Goal: Navigation & Orientation: Find specific page/section

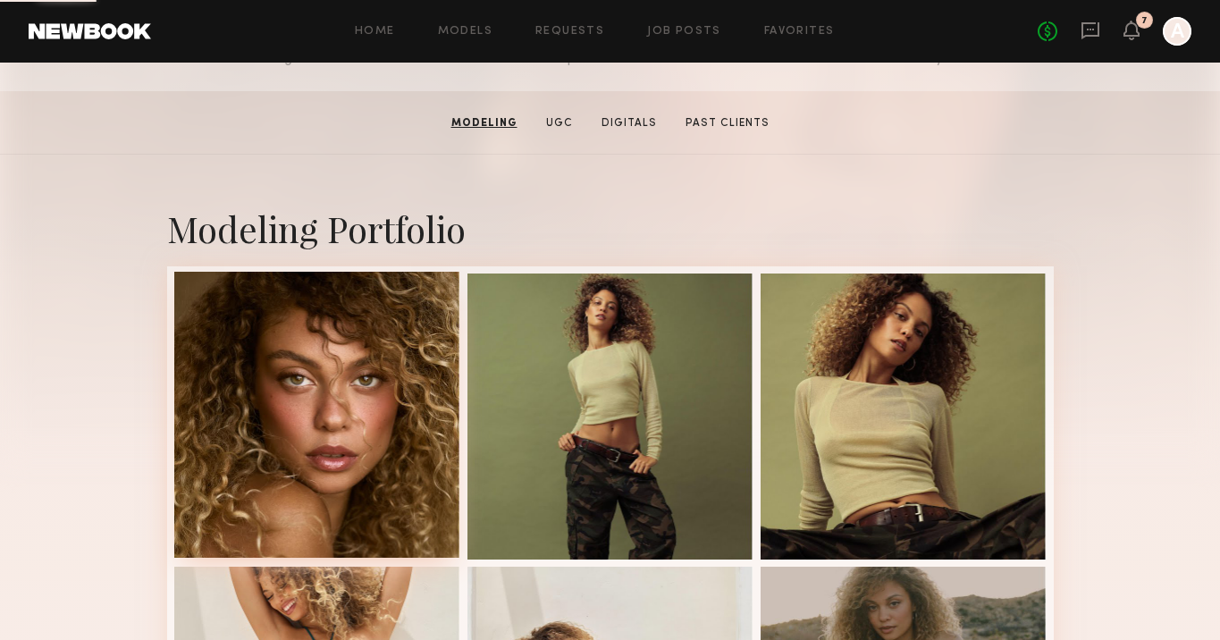
scroll to position [255, 0]
click at [354, 408] on div at bounding box center [317, 415] width 286 height 286
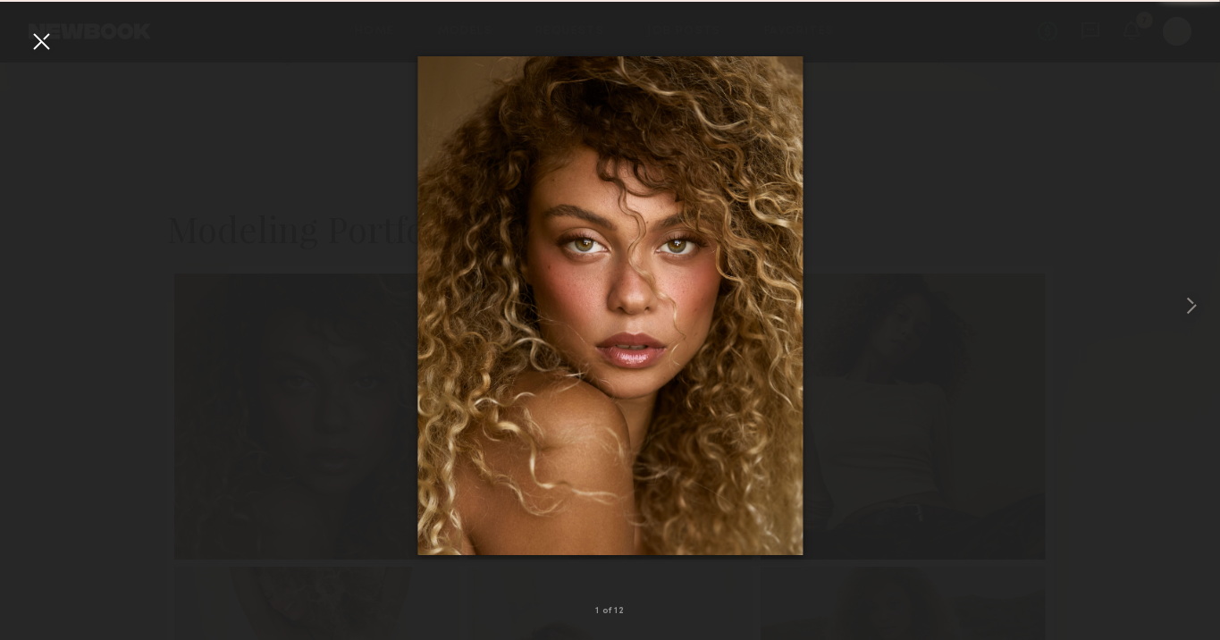
click at [43, 43] on div at bounding box center [41, 41] width 29 height 29
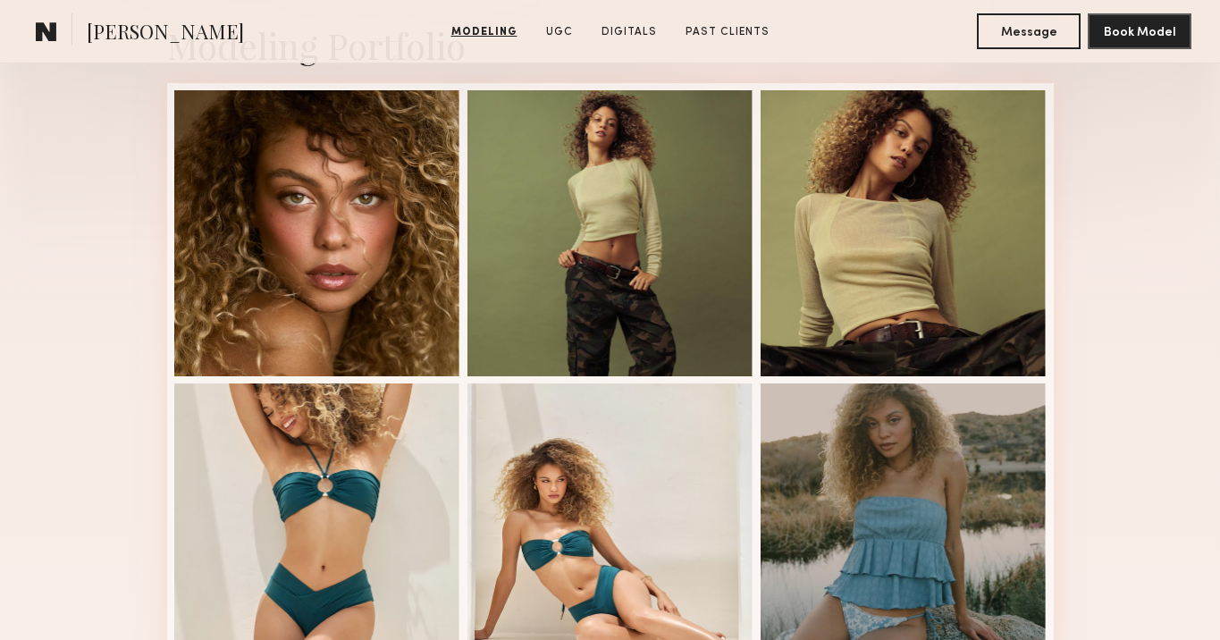
scroll to position [442, 0]
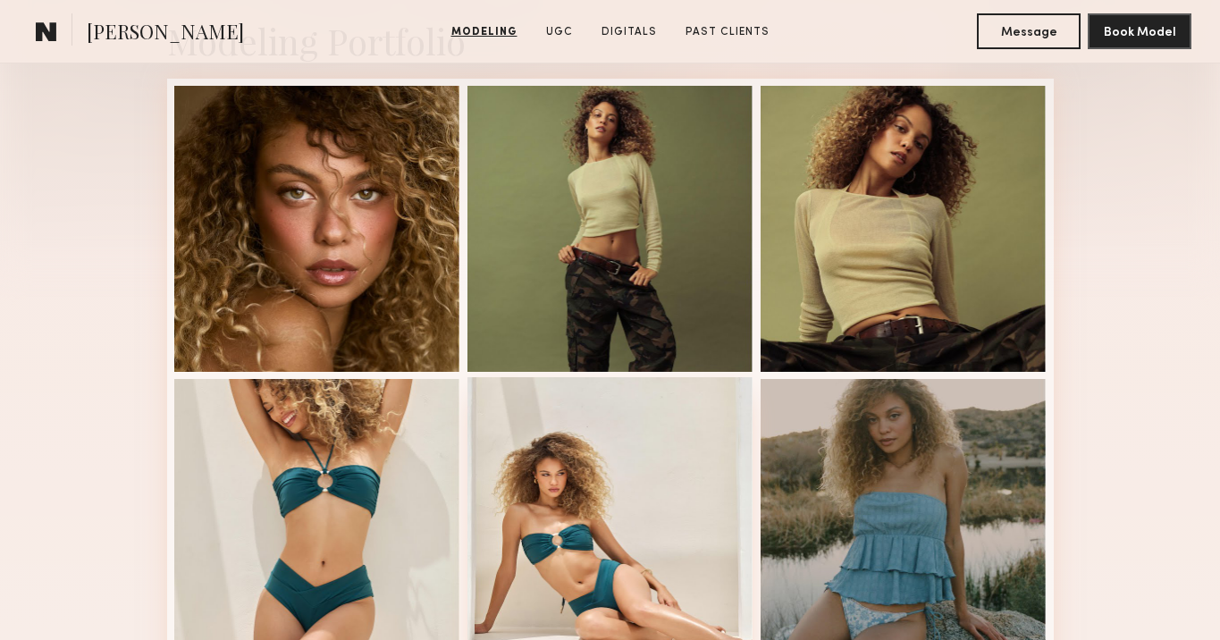
click at [659, 441] on div at bounding box center [610, 520] width 286 height 286
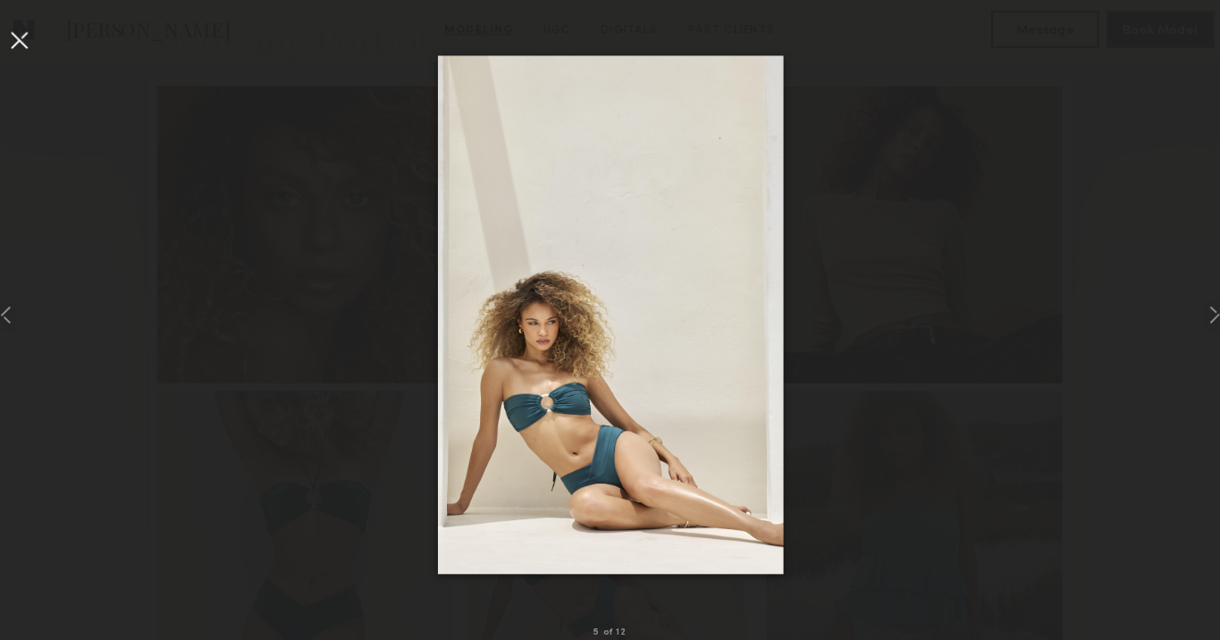
scroll to position [434, 0]
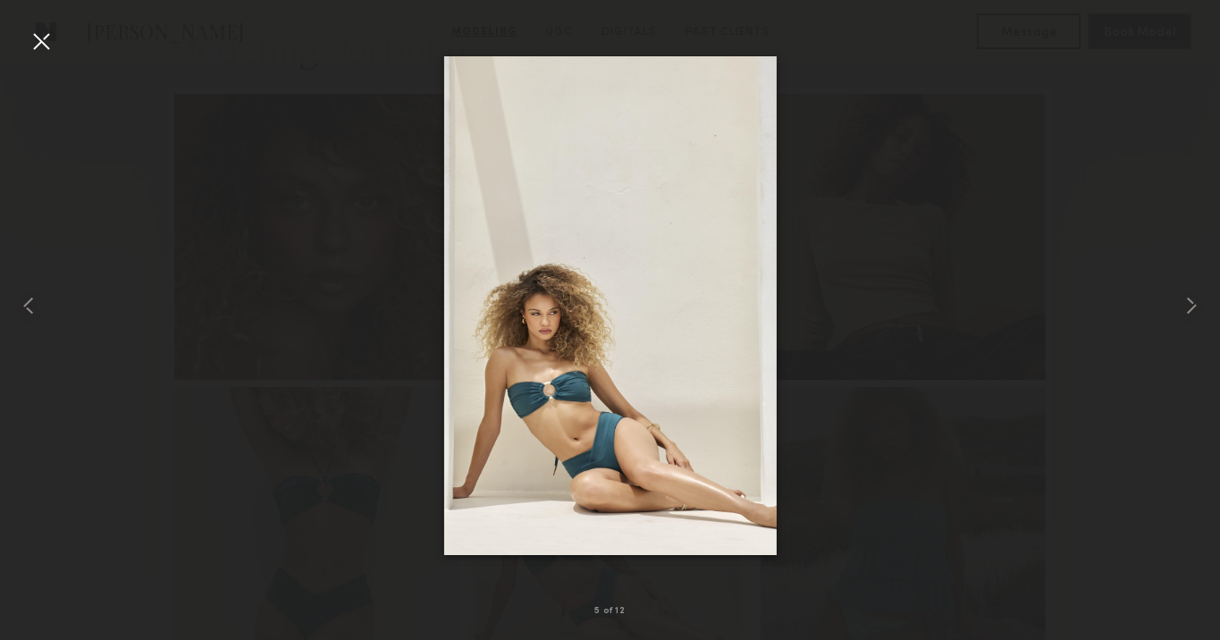
click at [41, 42] on div at bounding box center [41, 41] width 29 height 29
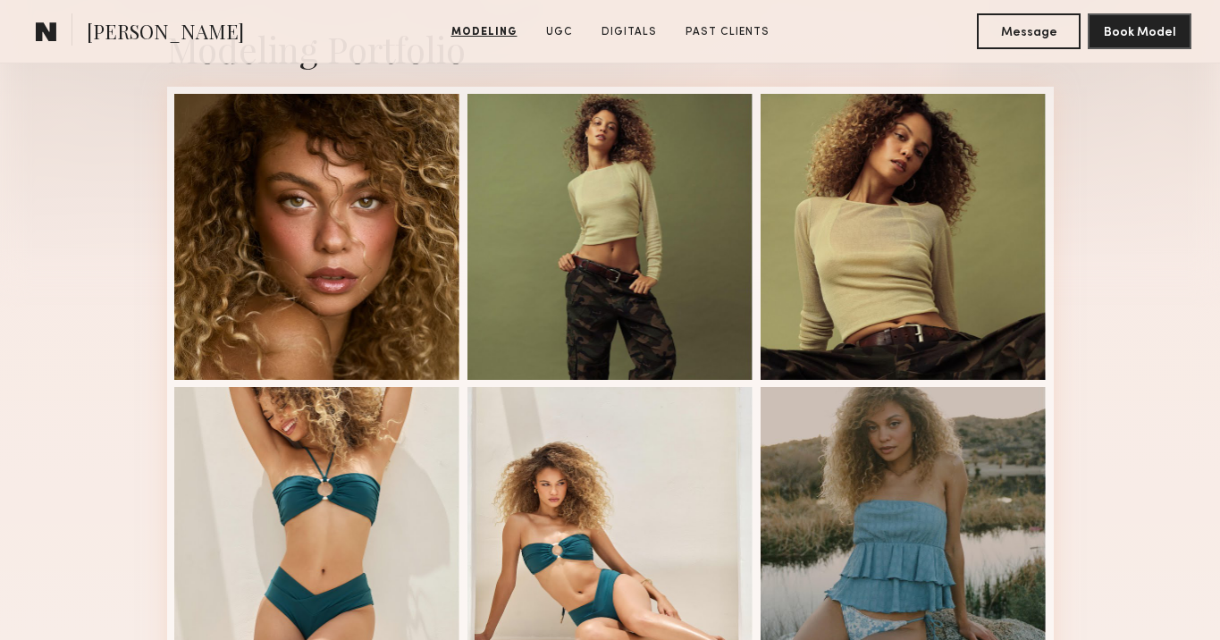
scroll to position [0, 0]
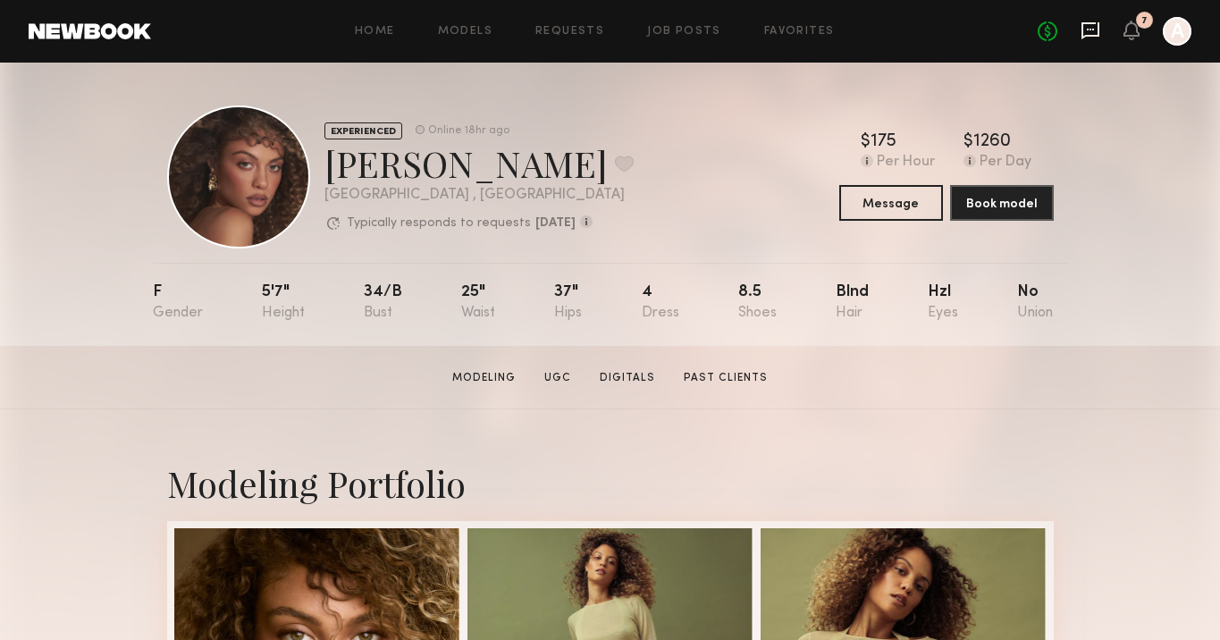
click at [1089, 27] on icon at bounding box center [1091, 31] width 20 height 20
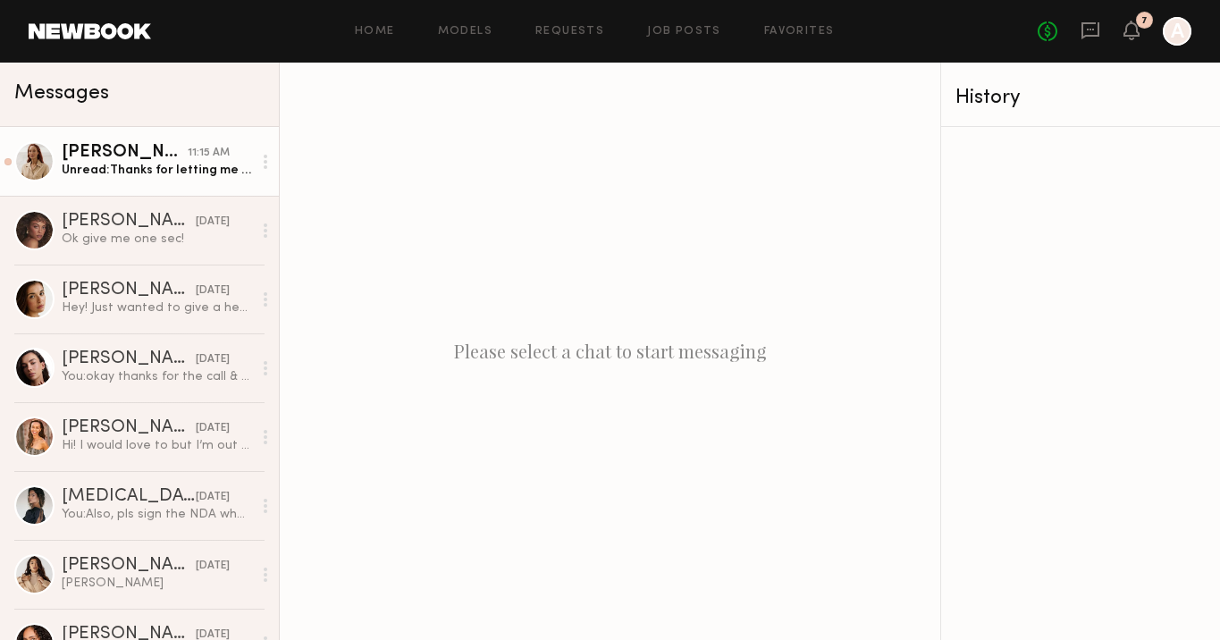
click at [160, 189] on link "[PERSON_NAME] 11:15 AM Unread: Thanks for letting me know. No worries" at bounding box center [139, 161] width 279 height 69
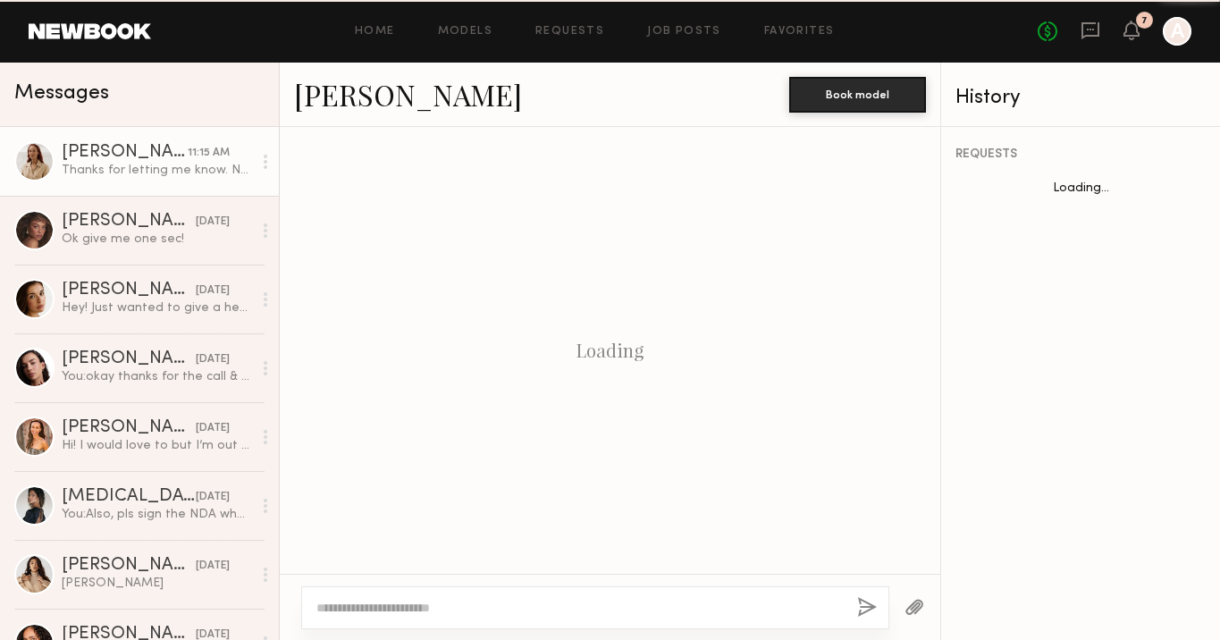
scroll to position [869, 0]
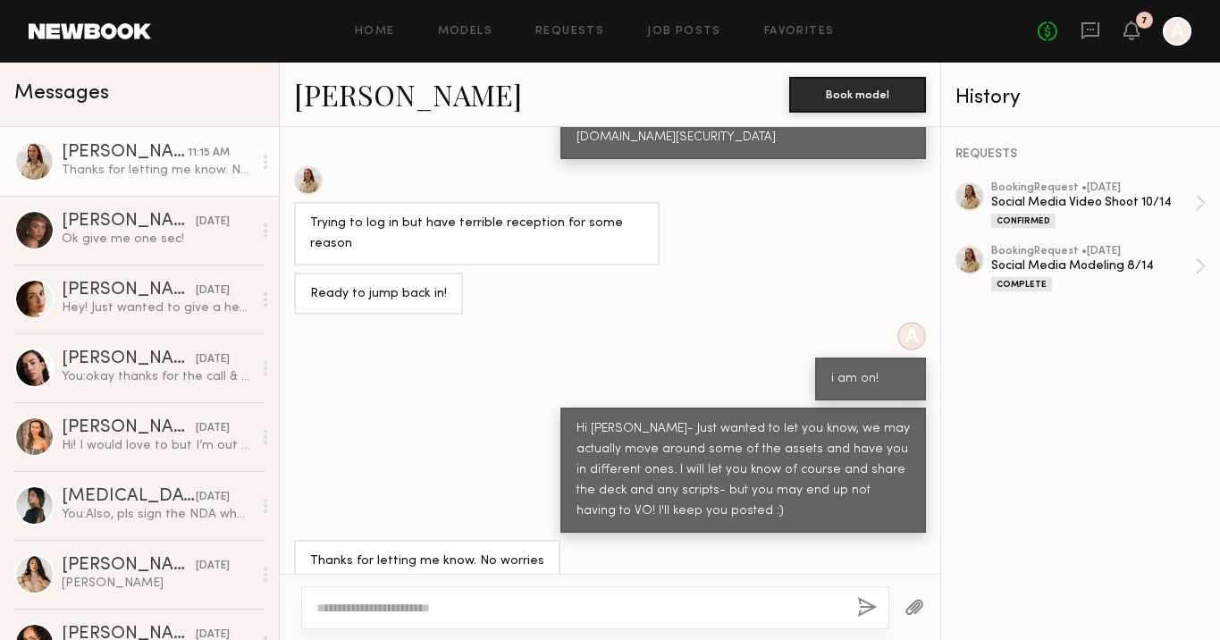
click at [358, 98] on link "[PERSON_NAME]" at bounding box center [408, 94] width 228 height 38
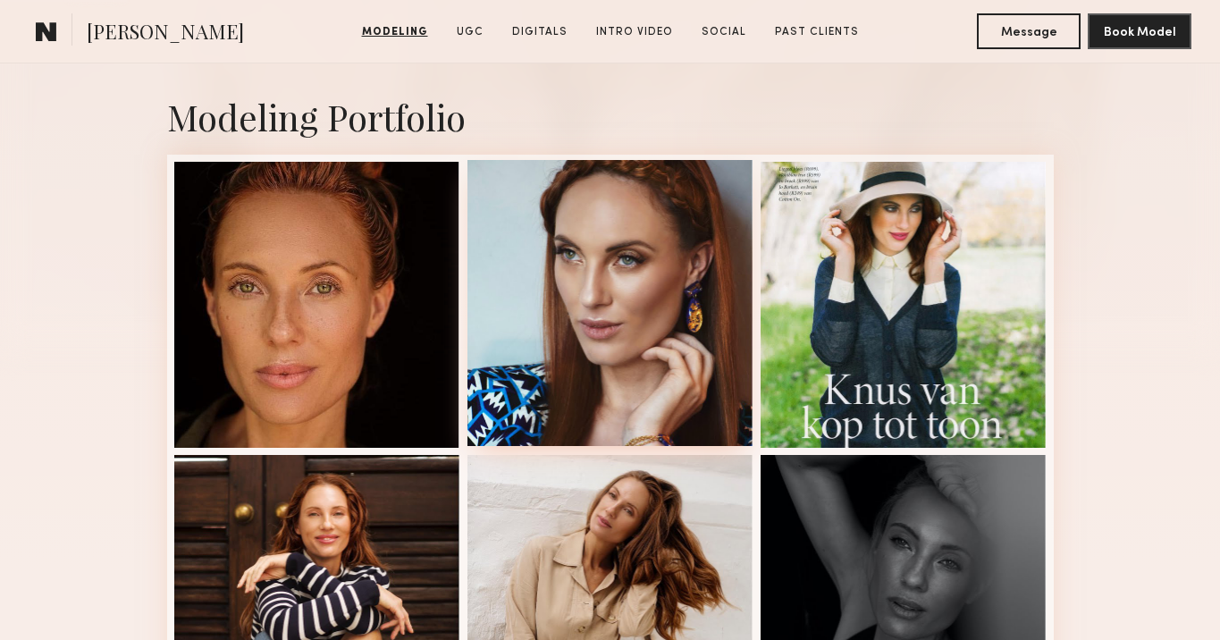
scroll to position [366, 0]
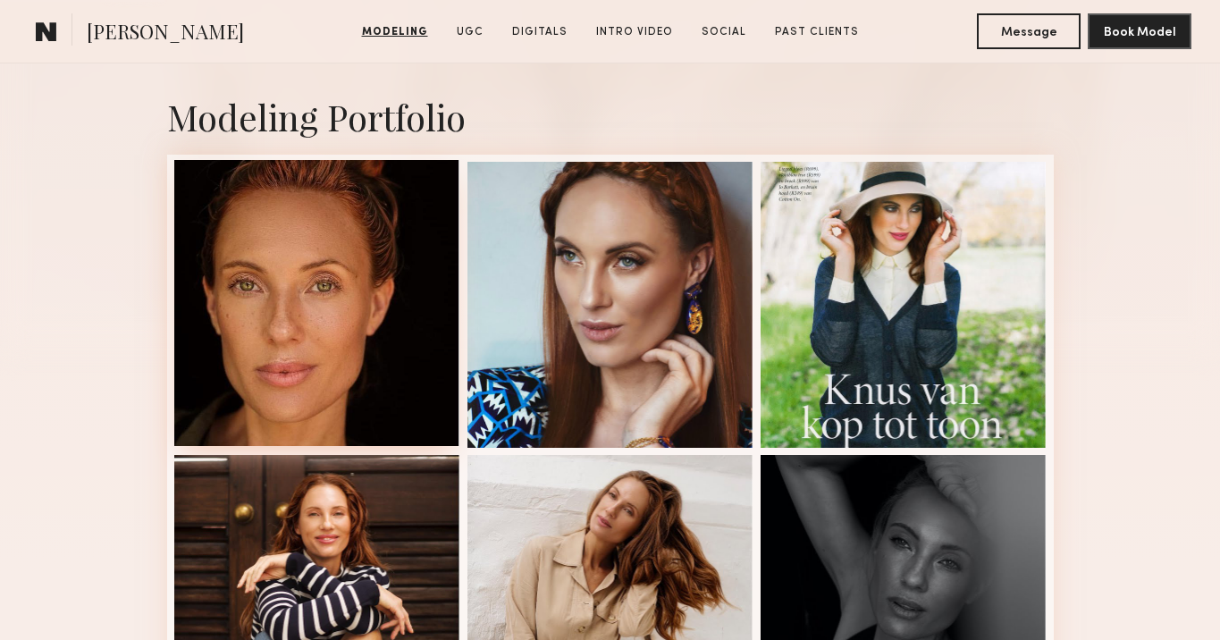
click at [268, 323] on div at bounding box center [317, 303] width 286 height 286
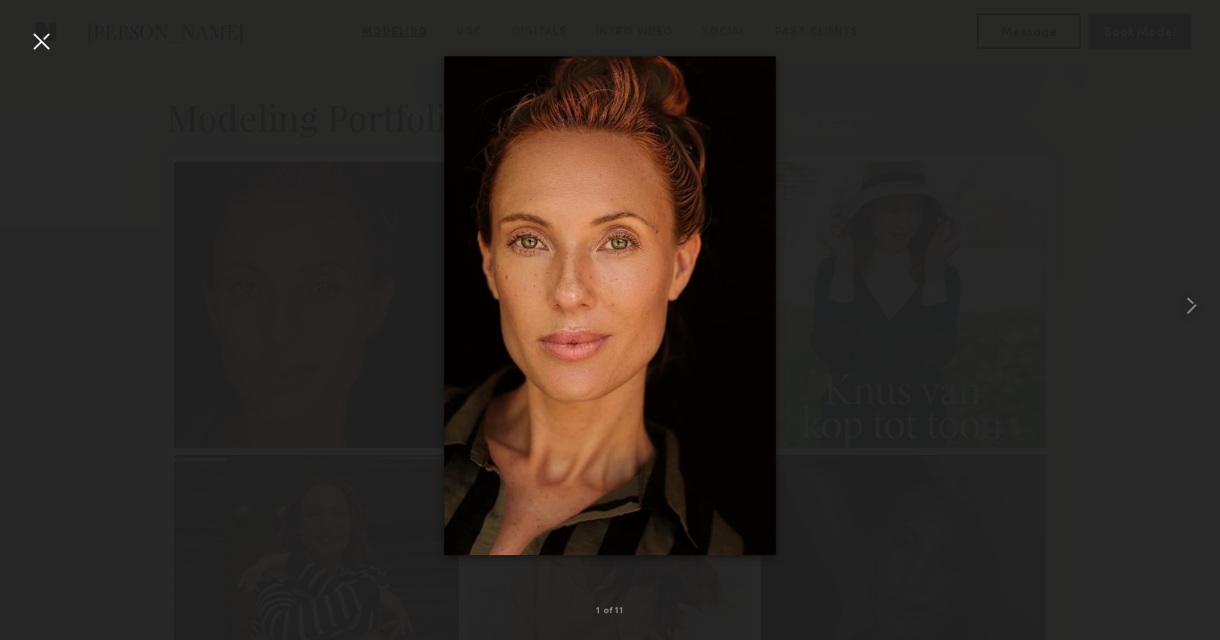
click at [42, 31] on div at bounding box center [41, 41] width 29 height 29
